Goal: Task Accomplishment & Management: Complete application form

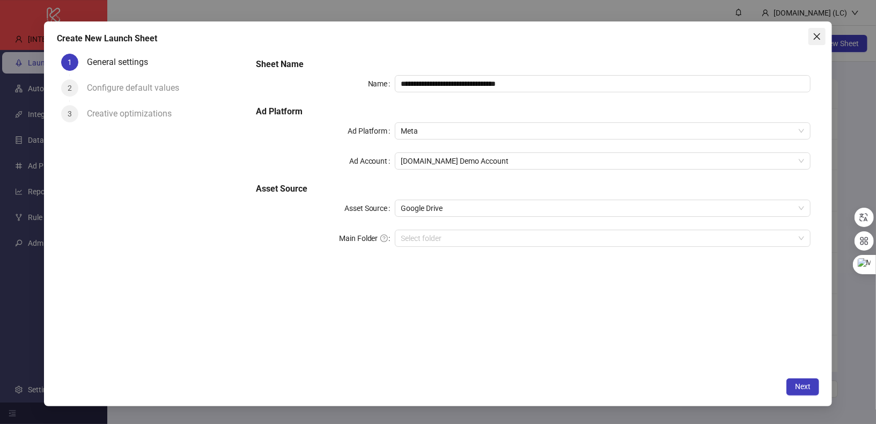
click at [818, 31] on button "Close" at bounding box center [816, 36] width 17 height 17
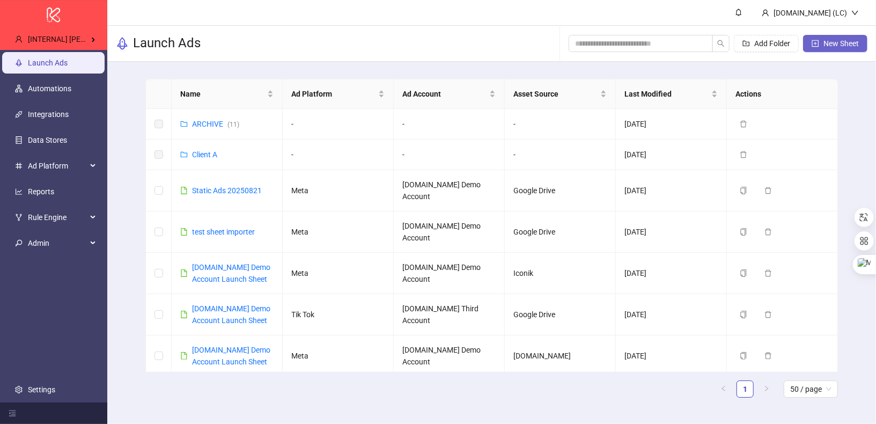
click at [847, 42] on span "New Sheet" at bounding box center [840, 43] width 35 height 9
type input "**********"
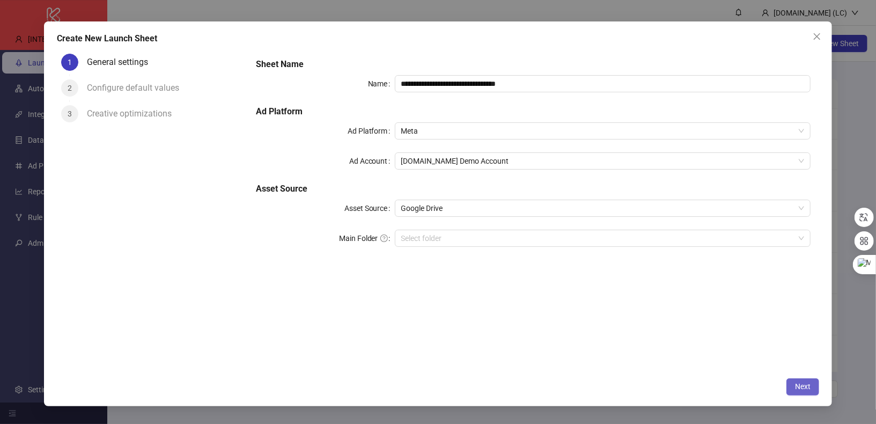
click at [800, 388] on span "Next" at bounding box center [803, 386] width 16 height 9
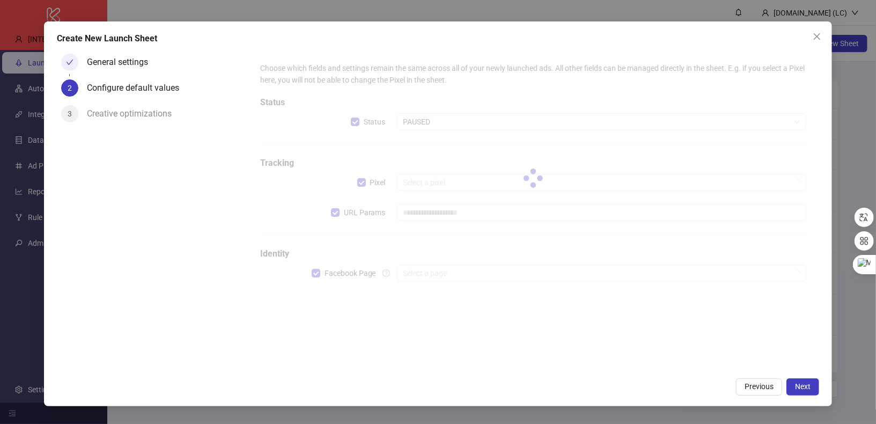
type input "**********"
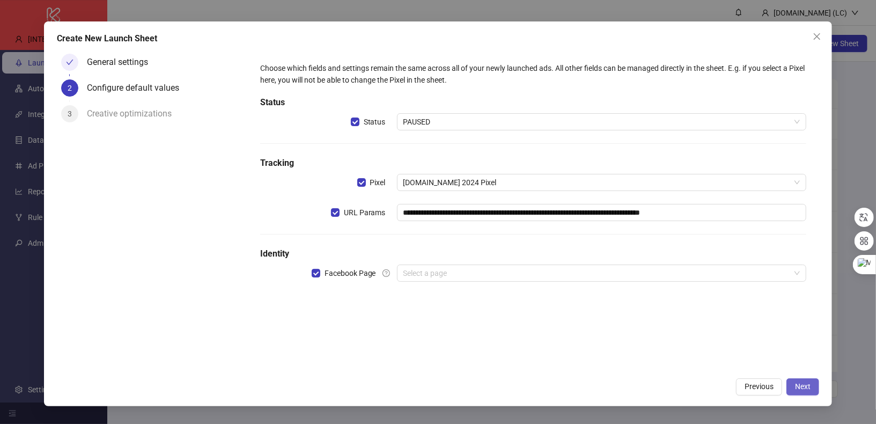
click at [810, 385] on span "Next" at bounding box center [803, 386] width 16 height 9
click at [584, 276] on input "search" at bounding box center [596, 273] width 387 height 16
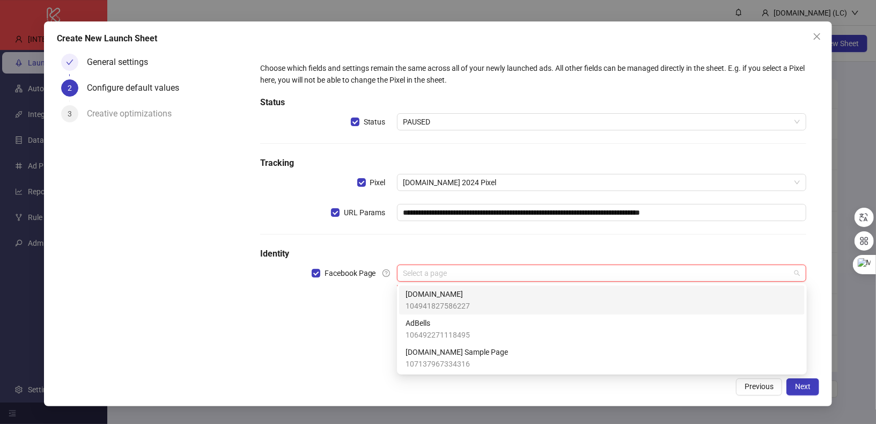
click at [580, 299] on div "[DOMAIN_NAME] 104941827586227" at bounding box center [601, 300] width 392 height 24
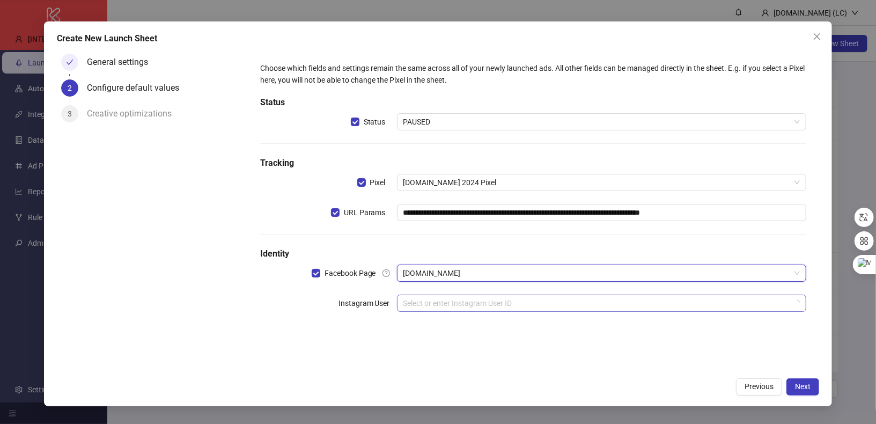
click at [585, 302] on input "search" at bounding box center [596, 303] width 387 height 16
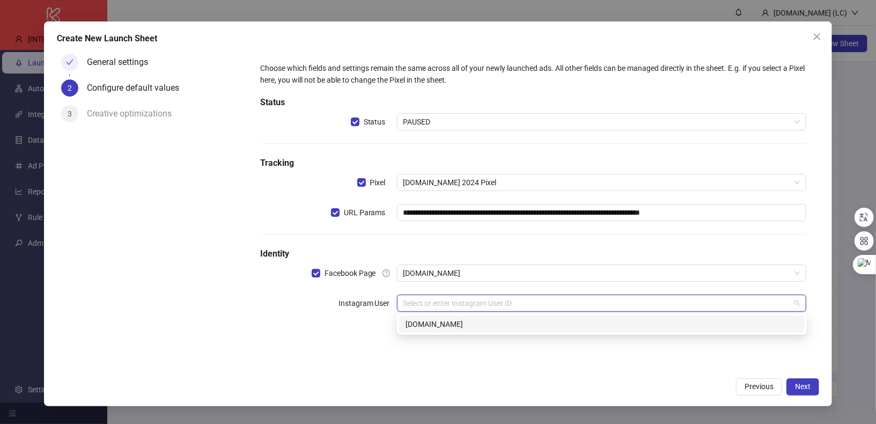
click at [594, 323] on div "[DOMAIN_NAME]" at bounding box center [601, 324] width 392 height 12
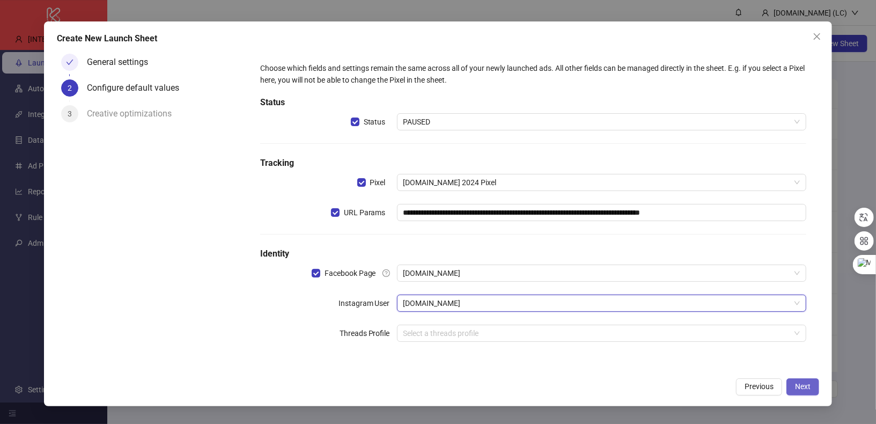
click at [805, 388] on span "Next" at bounding box center [803, 386] width 16 height 9
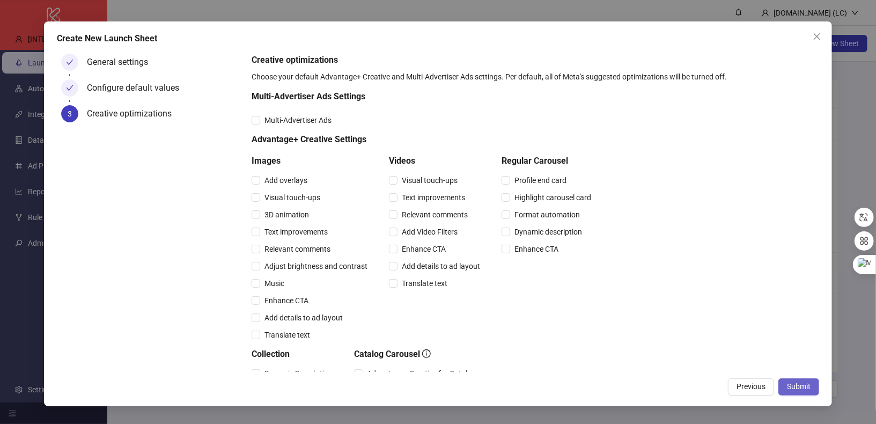
click at [809, 391] on button "Submit" at bounding box center [798, 386] width 41 height 17
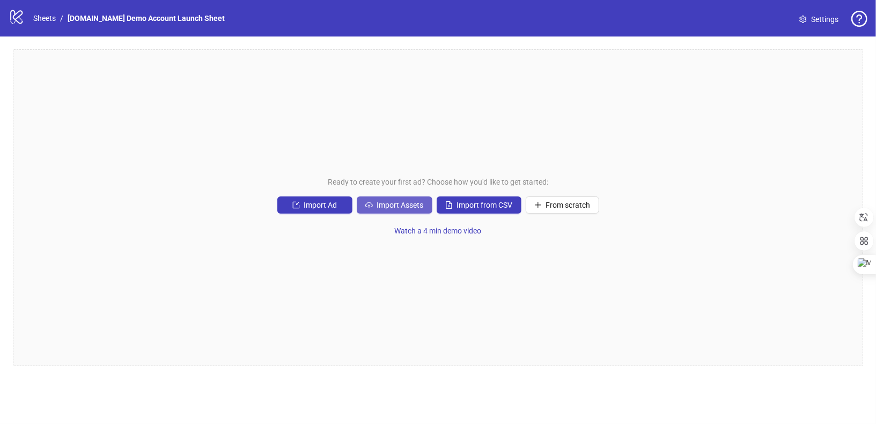
click at [397, 206] on span "Import Assets" at bounding box center [400, 205] width 47 height 9
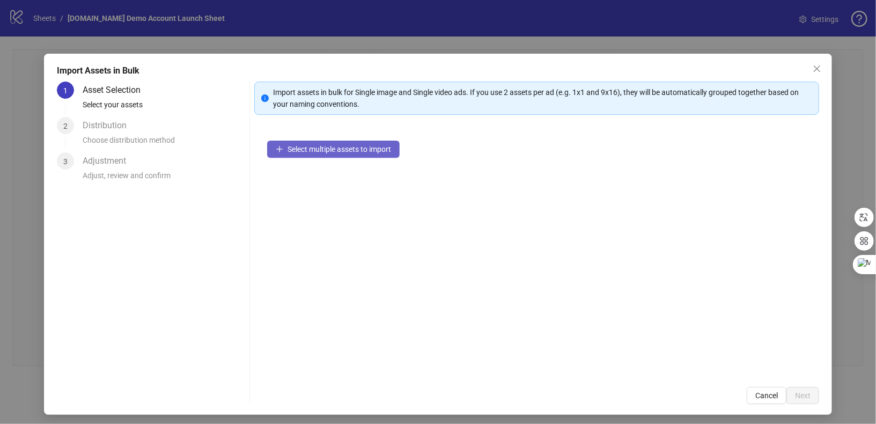
click at [358, 147] on span "Select multiple assets to import" at bounding box center [338, 149] width 103 height 9
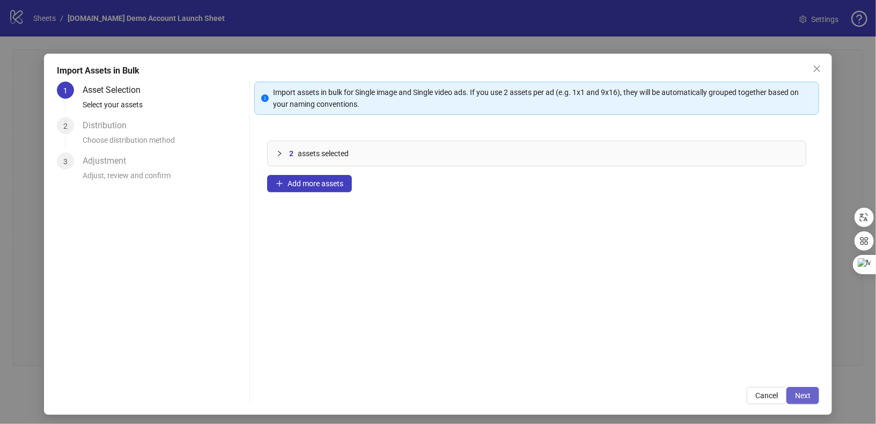
click at [803, 393] on span "Next" at bounding box center [803, 395] width 16 height 9
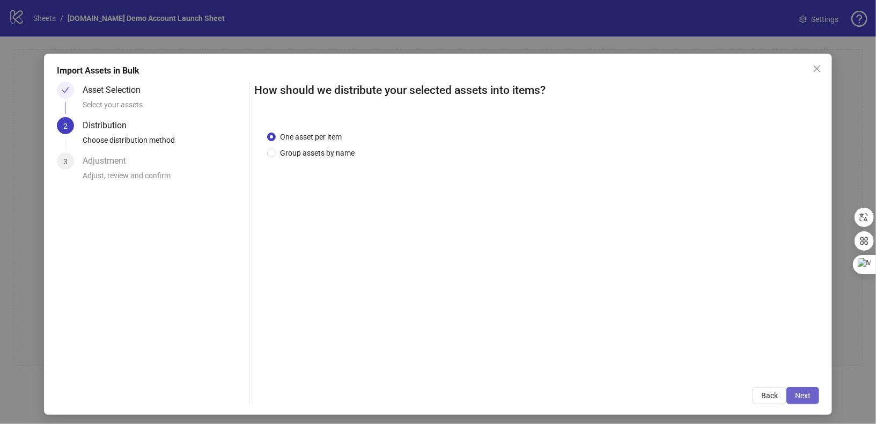
click at [807, 397] on span "Next" at bounding box center [803, 395] width 16 height 9
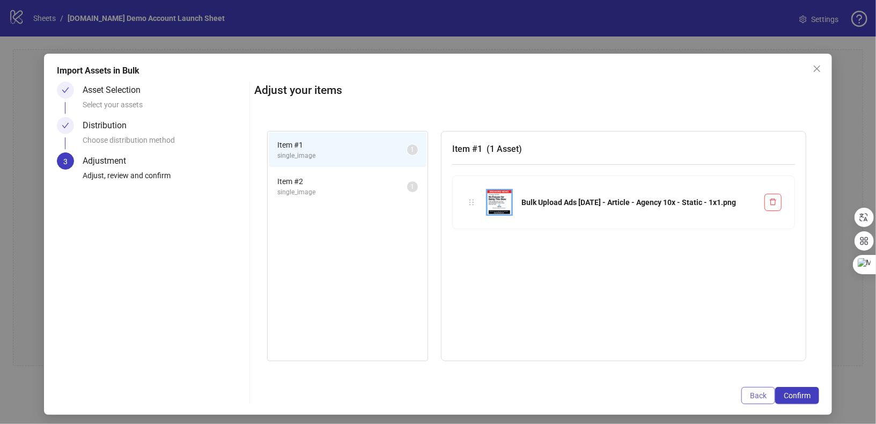
drag, startPoint x: 736, startPoint y: 390, endPoint x: 744, endPoint y: 389, distance: 8.1
click at [744, 389] on div "Back Confirm" at bounding box center [536, 395] width 565 height 17
click at [789, 399] on span "Confirm" at bounding box center [796, 395] width 27 height 9
